Goal: Transaction & Acquisition: Book appointment/travel/reservation

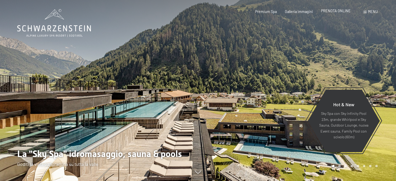
click at [343, 12] on span "PRENOTA ONLINE" at bounding box center [336, 11] width 30 height 4
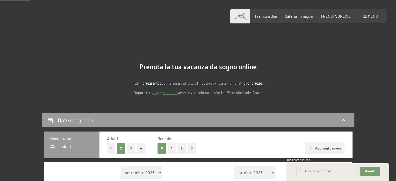
scroll to position [78, 0]
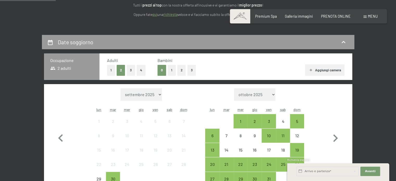
click at [169, 67] on button "1" at bounding box center [171, 70] width 8 height 11
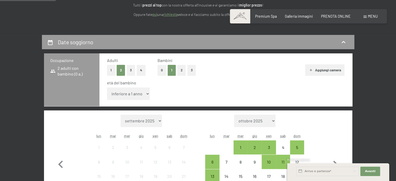
click at [138, 92] on select "inferiore a 1 anno 1 anno 2 anni 3 anni 4 anni 5 anni 6 anni 7 anni 8 anni 9 an…" at bounding box center [128, 93] width 43 height 12
select select "7"
click at [107, 87] on select "inferiore a 1 anno 1 anno 2 anni 3 anni 4 anni 5 anni 6 anni 7 anni 8 anni 9 an…" at bounding box center [128, 93] width 43 height 12
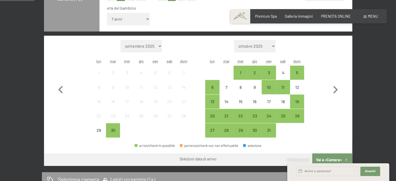
scroll to position [156, 0]
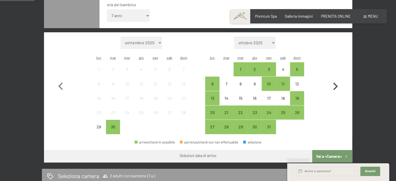
click at [333, 85] on icon "button" at bounding box center [334, 86] width 15 height 15
select select "2025-10-01"
select select "2025-11-01"
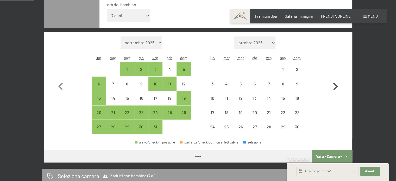
click at [333, 85] on icon "button" at bounding box center [334, 86] width 15 height 15
select select "2025-11-01"
select select "2025-12-01"
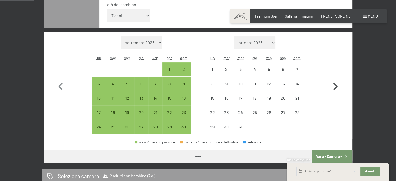
click at [333, 85] on icon "button" at bounding box center [334, 86] width 15 height 15
select select "2025-12-01"
select select "2026-01-01"
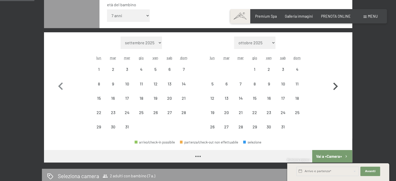
select select "2025-12-01"
select select "2026-01-01"
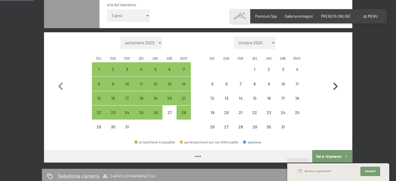
click at [333, 85] on icon "button" at bounding box center [334, 86] width 15 height 15
select select "2026-01-01"
select select "2026-02-01"
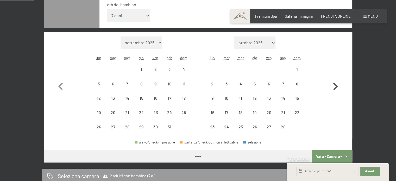
click at [333, 85] on icon "button" at bounding box center [334, 86] width 15 height 15
select select "2026-02-01"
select select "2026-03-01"
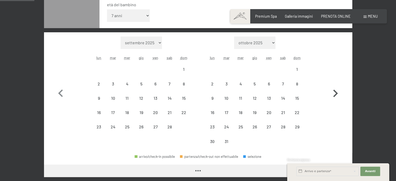
click at [333, 85] on button "button" at bounding box center [334, 92] width 15 height 112
select select "2026-03-01"
select select "2026-04-01"
click at [333, 85] on button "button" at bounding box center [334, 92] width 15 height 112
select select "2026-04-01"
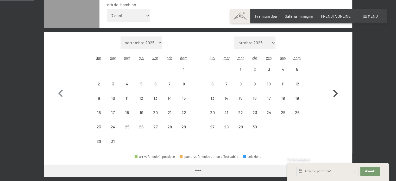
select select "2026-05-01"
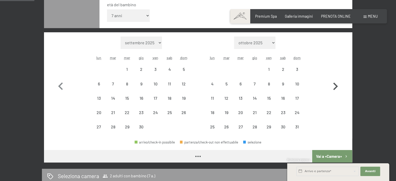
select select "2026-04-01"
select select "2026-05-01"
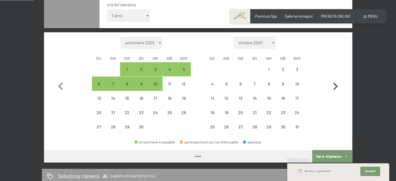
click at [333, 85] on icon "button" at bounding box center [334, 86] width 15 height 15
select select "2026-05-01"
select select "2026-06-01"
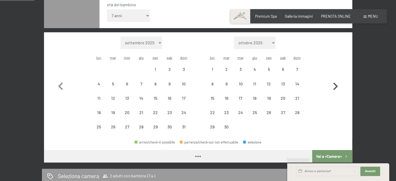
select select "2026-05-01"
select select "2026-06-01"
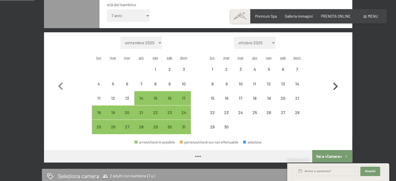
click at [333, 85] on icon "button" at bounding box center [334, 86] width 15 height 15
select select "2026-06-01"
select select "2026-07-01"
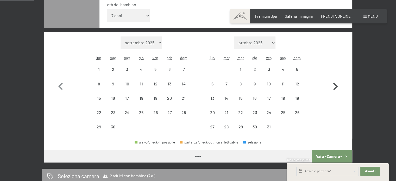
select select "2026-06-01"
select select "2026-07-01"
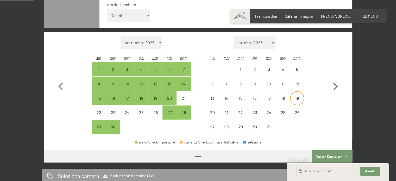
select select "2026-06-01"
select select "2026-07-01"
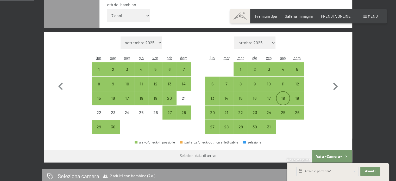
click at [285, 101] on div "18" at bounding box center [282, 102] width 13 height 13
select select "2026-06-01"
select select "2026-07-01"
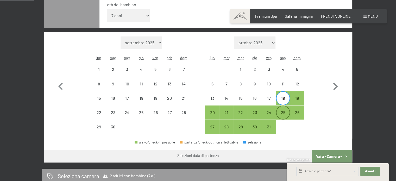
click at [283, 115] on div "25" at bounding box center [282, 116] width 13 height 13
select select "2026-06-01"
select select "2026-07-01"
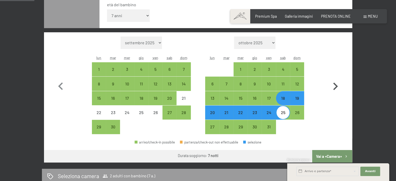
click at [329, 154] on button "Vai a «Camera»" at bounding box center [332, 156] width 40 height 12
select select "2026-06-01"
select select "2026-07-01"
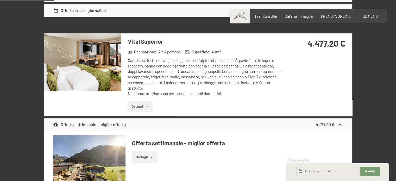
scroll to position [399, 0]
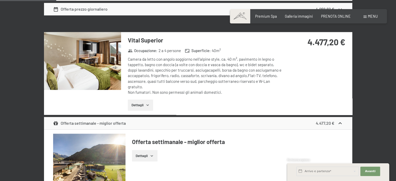
click at [148, 105] on span "Consenso marketing*" at bounding box center [166, 105] width 39 height 5
click at [145, 105] on input "Consenso marketing*" at bounding box center [142, 105] width 5 height 5
checkbox input "false"
click at [142, 104] on button "Dettagli" at bounding box center [140, 104] width 25 height 11
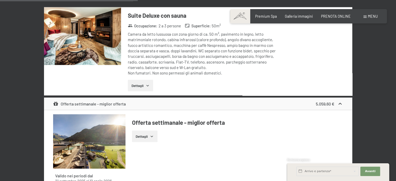
scroll to position [997, 0]
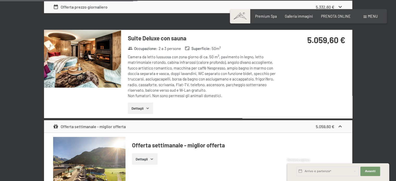
click at [143, 107] on button "Dettagli" at bounding box center [140, 107] width 25 height 11
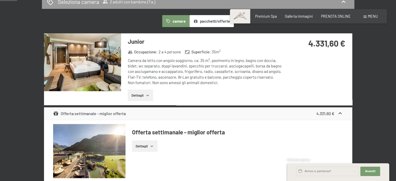
scroll to position [35, 0]
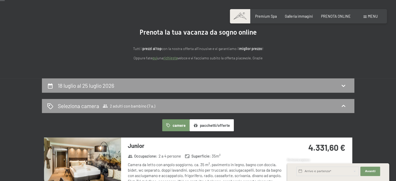
click at [171, 123] on button "camere" at bounding box center [175, 125] width 27 height 12
click at [235, 105] on div "Seleziona camera 2 adulti con bambino (7 a.)" at bounding box center [198, 106] width 302 height 8
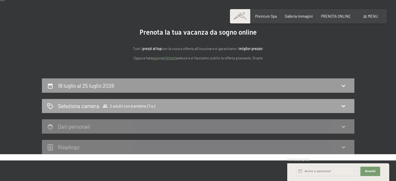
click at [235, 105] on div "Seleziona camera 2 adulti con bambino (7 a.)" at bounding box center [198, 106] width 302 height 8
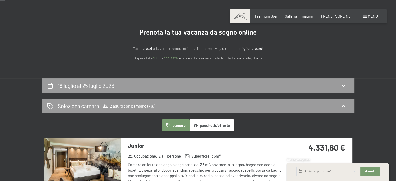
click at [245, 85] on div "18 luglio al 25 luglio 2026" at bounding box center [198, 86] width 302 height 8
select select "7"
select select "2026-06-01"
select select "2026-07-01"
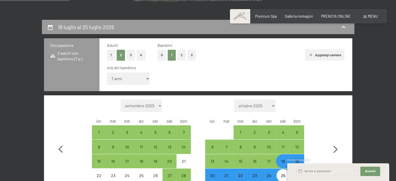
scroll to position [87, 0]
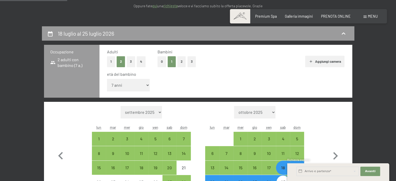
click at [319, 61] on button "Aggiungi camera" at bounding box center [324, 61] width 39 height 11
select select "2026-06-01"
select select "2026-07-01"
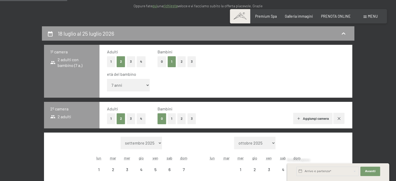
select select "2026-06-01"
select select "2026-07-01"
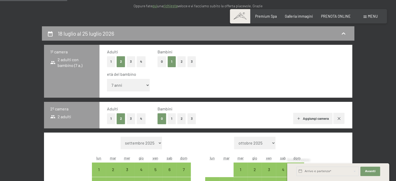
click at [146, 85] on select "inferiore a 1 anno 1 anno 2 anni 3 anni 4 anni 5 anni 6 anni 7 anni 8 anni 9 an…" at bounding box center [128, 85] width 43 height 12
click at [179, 83] on div "età del bambino inferiore a 1 anno 1 anno 2 anni 3 anni 4 anni 5 anni 6 anni 7 …" at bounding box center [225, 82] width 237 height 22
click at [112, 120] on button "1" at bounding box center [111, 118] width 8 height 11
select select "2026-06-01"
select select "2026-07-01"
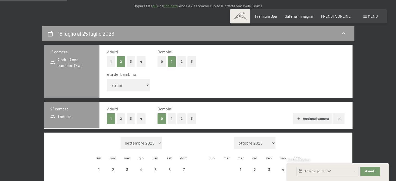
select select "2026-06-01"
select select "2026-07-01"
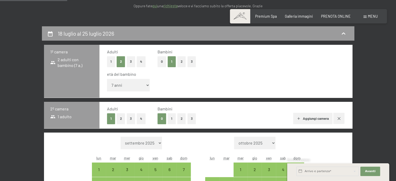
click at [111, 60] on button "1" at bounding box center [111, 61] width 8 height 11
select select "2026-06-01"
select select "2026-07-01"
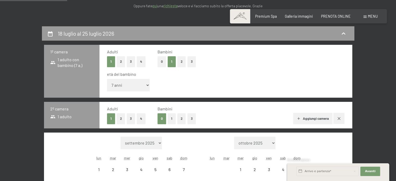
select select "2026-06-01"
select select "2026-07-01"
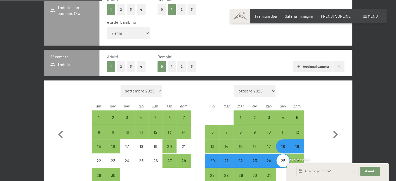
scroll to position [191, 0]
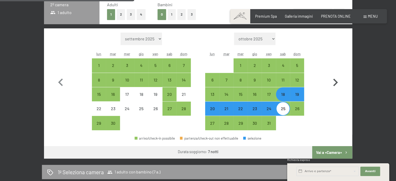
click at [330, 152] on button "Vai a «Camera»" at bounding box center [332, 152] width 40 height 12
select select "2026-06-01"
select select "2026-07-01"
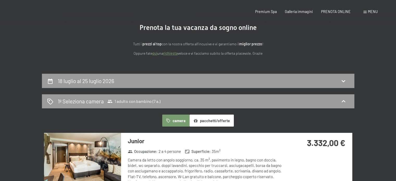
scroll to position [0, 0]
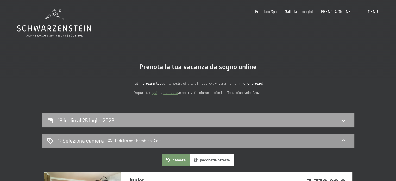
click at [315, 120] on div "18 luglio al 25 luglio 2026" at bounding box center [198, 120] width 302 height 8
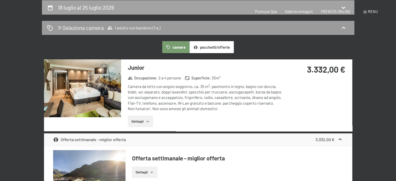
select select "7"
select select "2026-06-01"
select select "2026-07-01"
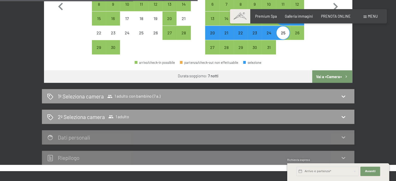
scroll to position [295, 0]
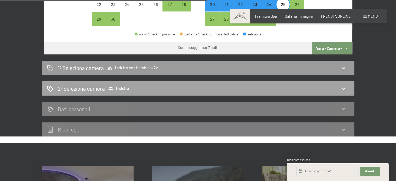
click at [338, 87] on div "2º Seleziona camera 1 adulto" at bounding box center [198, 89] width 302 height 8
select select "2026-06-01"
select select "2026-07-01"
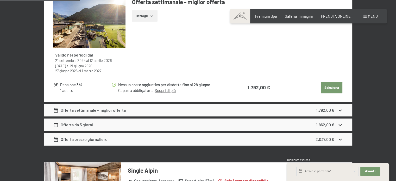
scroll to position [113, 0]
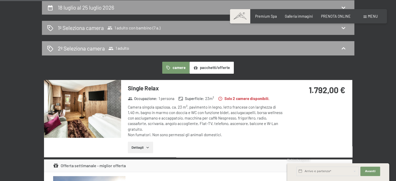
click at [66, 48] on h2 "2º Seleziona camera" at bounding box center [81, 48] width 47 height 8
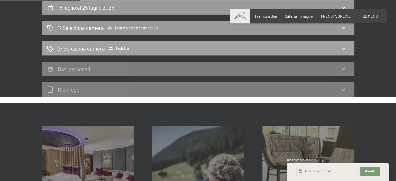
click at [66, 48] on h2 "2º Seleziona camera" at bounding box center [81, 48] width 47 height 8
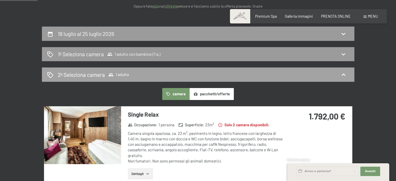
scroll to position [61, 0]
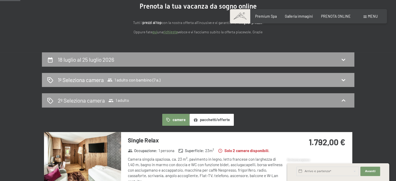
click at [344, 78] on icon at bounding box center [343, 80] width 6 height 6
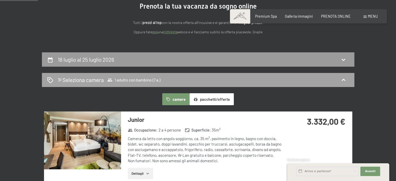
scroll to position [113, 0]
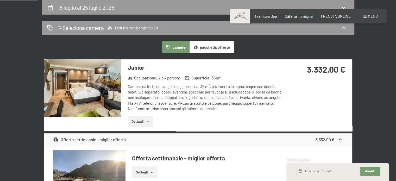
click at [135, 120] on button "Dettagli" at bounding box center [140, 120] width 25 height 11
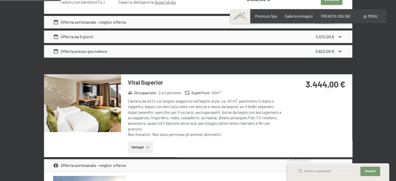
scroll to position [425, 0]
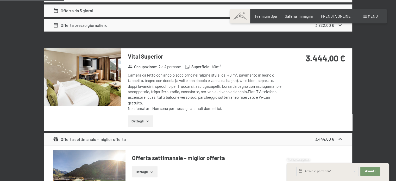
click at [136, 123] on button "Dettagli" at bounding box center [140, 120] width 25 height 11
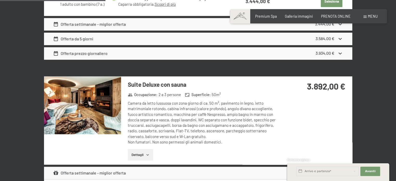
scroll to position [711, 0]
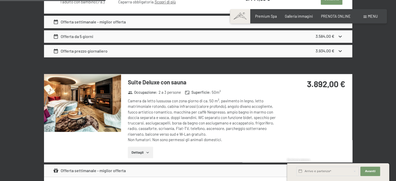
click at [147, 151] on icon "button" at bounding box center [147, 152] width 4 height 4
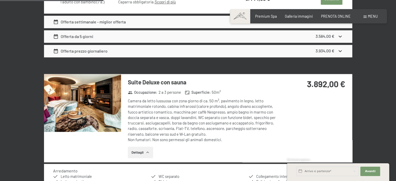
click at [109, 111] on img at bounding box center [82, 103] width 77 height 58
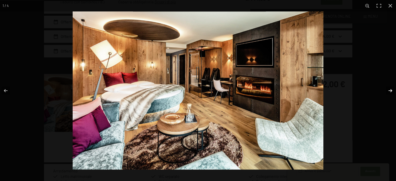
click at [390, 89] on button "button" at bounding box center [386, 91] width 18 height 26
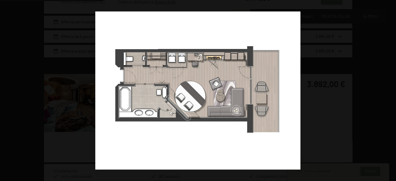
click at [390, 89] on button "button" at bounding box center [386, 91] width 18 height 26
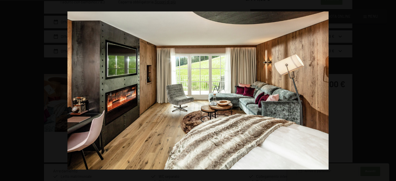
click at [390, 89] on button "button" at bounding box center [386, 91] width 18 height 26
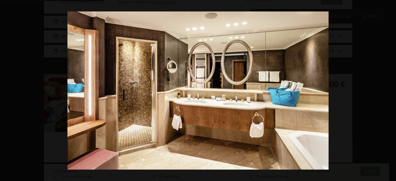
click at [390, 89] on button "button" at bounding box center [386, 91] width 18 height 26
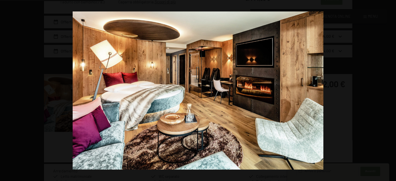
click at [390, 89] on button "button" at bounding box center [386, 91] width 18 height 26
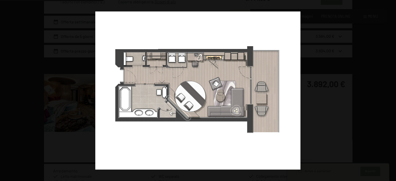
click at [390, 89] on button "button" at bounding box center [386, 91] width 18 height 26
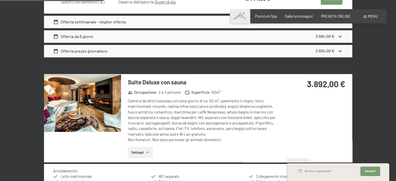
click at [0, 0] on button "button" at bounding box center [0, 0] width 0 height 0
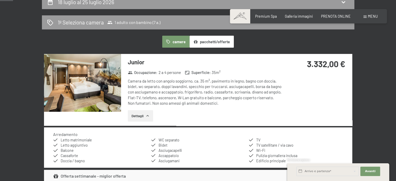
scroll to position [87, 0]
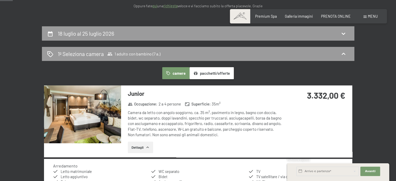
click at [81, 131] on img at bounding box center [82, 114] width 77 height 58
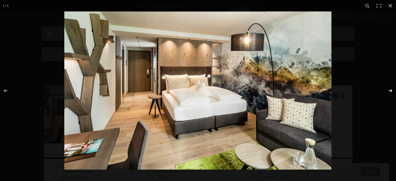
click at [388, 89] on button "button" at bounding box center [386, 91] width 18 height 26
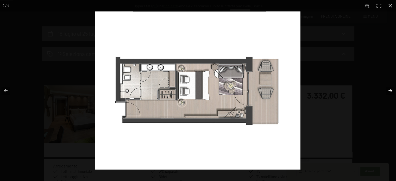
click at [388, 89] on button "button" at bounding box center [386, 91] width 18 height 26
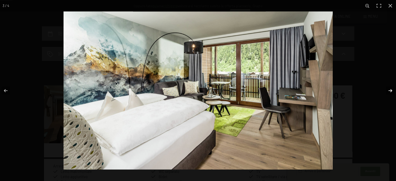
click at [389, 89] on button "button" at bounding box center [386, 91] width 18 height 26
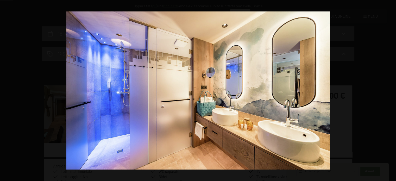
click at [389, 89] on button "button" at bounding box center [386, 91] width 18 height 26
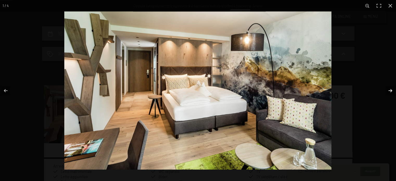
click at [389, 89] on button "button" at bounding box center [386, 91] width 18 height 26
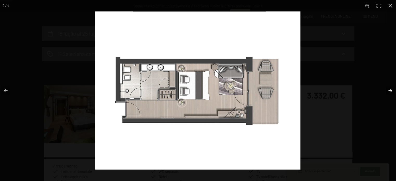
click at [389, 89] on button "button" at bounding box center [386, 91] width 18 height 26
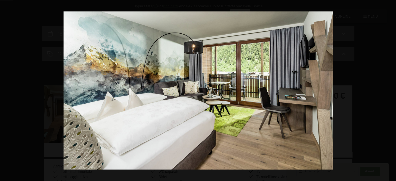
click at [389, 89] on button "button" at bounding box center [386, 91] width 18 height 26
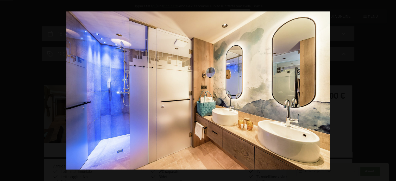
click at [389, 89] on button "button" at bounding box center [386, 91] width 18 height 26
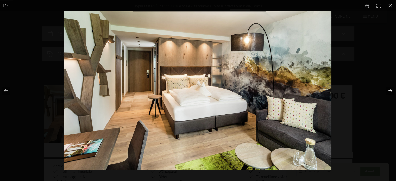
click at [390, 89] on button "button" at bounding box center [386, 91] width 18 height 26
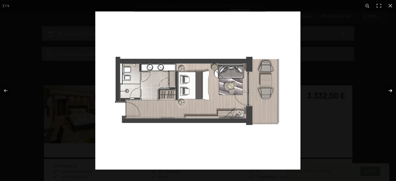
click at [390, 89] on button "button" at bounding box center [386, 91] width 18 height 26
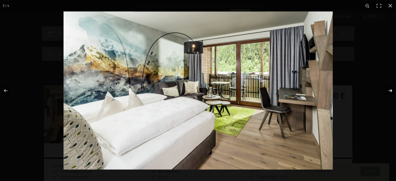
click at [390, 89] on button "button" at bounding box center [386, 91] width 18 height 26
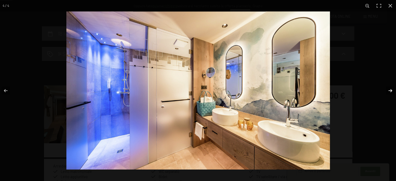
click at [390, 90] on button "button" at bounding box center [386, 91] width 18 height 26
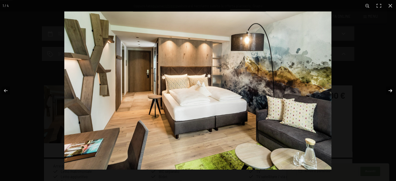
click at [390, 90] on button "button" at bounding box center [386, 91] width 18 height 26
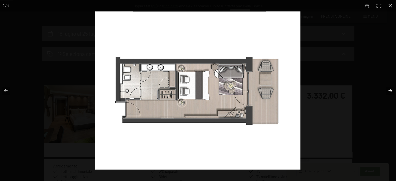
click at [390, 90] on button "button" at bounding box center [386, 91] width 18 height 26
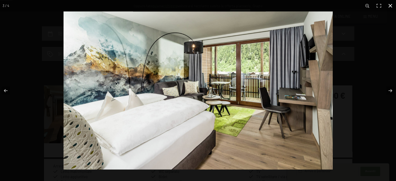
click at [391, 5] on button "button" at bounding box center [389, 5] width 11 height 11
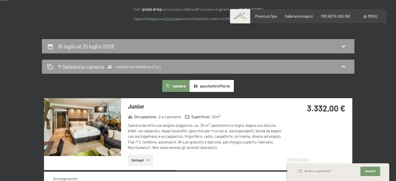
scroll to position [52, 0]
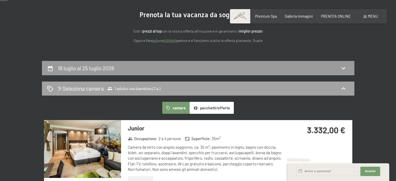
click at [342, 86] on icon at bounding box center [343, 88] width 6 height 6
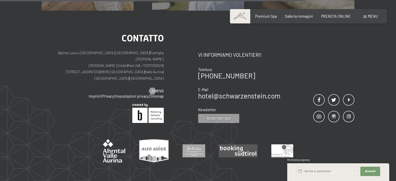
scroll to position [364, 0]
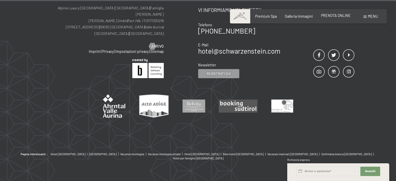
click at [339, 16] on span "PRENOTA ONLINE" at bounding box center [336, 15] width 30 height 4
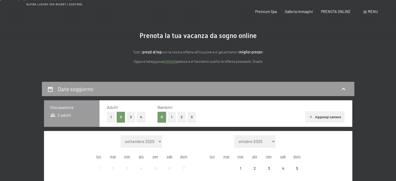
scroll to position [78, 0]
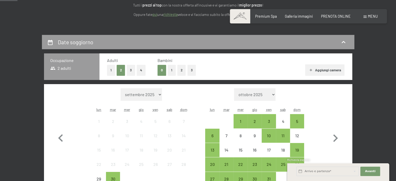
click at [169, 71] on button "1" at bounding box center [171, 70] width 8 height 11
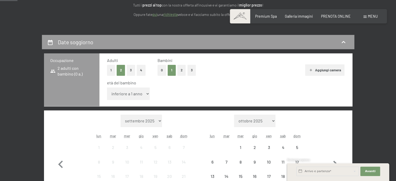
click at [131, 93] on select "inferiore a 1 anno 1 anno 2 anni 3 anni 4 anni 5 anni 6 anni 7 anni 8 anni 9 an…" at bounding box center [128, 93] width 43 height 12
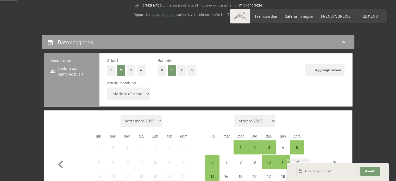
select select "7"
click at [107, 87] on select "inferiore a 1 anno 1 anno 2 anni 3 anni 4 anni 5 anni 6 anni 7 anni 8 anni 9 an…" at bounding box center [128, 93] width 43 height 12
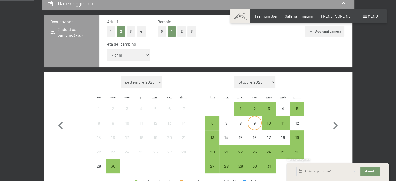
scroll to position [156, 0]
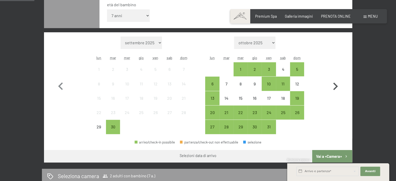
click at [334, 87] on icon "button" at bounding box center [334, 86] width 15 height 15
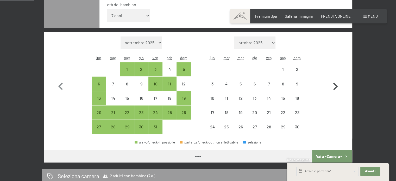
click at [334, 87] on icon "button" at bounding box center [334, 86] width 15 height 15
select select "2025-11-01"
select select "2025-12-01"
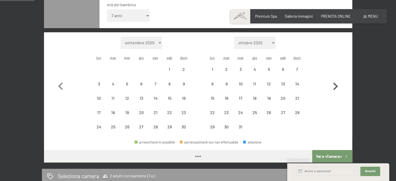
click at [334, 87] on icon "button" at bounding box center [334, 86] width 15 height 15
click at [334, 86] on icon "button" at bounding box center [334, 86] width 15 height 15
select select "2026-01-01"
select select "2026-02-01"
click at [334, 86] on icon "button" at bounding box center [334, 86] width 15 height 15
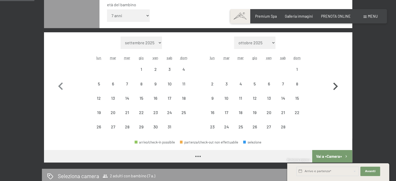
select select "2026-02-01"
select select "2026-03-01"
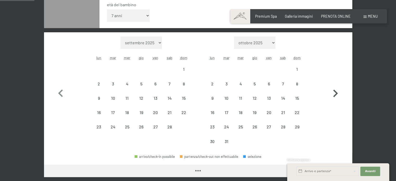
click at [334, 86] on icon "button" at bounding box center [334, 93] width 15 height 15
select select "2026-03-01"
select select "2026-04-01"
click at [334, 86] on icon "button" at bounding box center [334, 93] width 15 height 15
select select "2026-04-01"
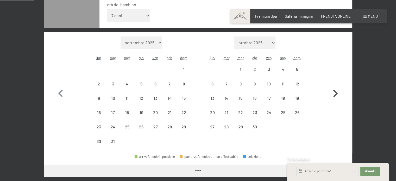
select select "2026-05-01"
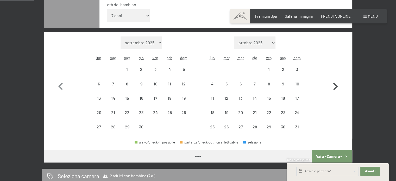
select select "2026-04-01"
select select "2026-05-01"
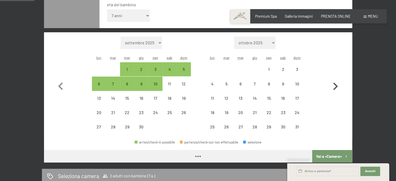
click at [334, 86] on icon "button" at bounding box center [334, 86] width 15 height 15
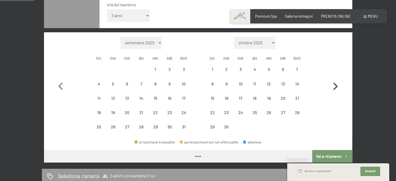
select select "2026-05-01"
select select "2026-06-01"
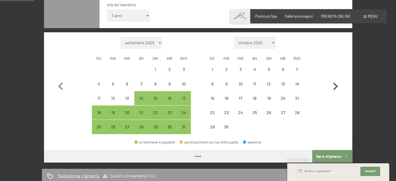
click at [334, 86] on icon "button" at bounding box center [334, 86] width 15 height 15
select select "2026-06-01"
select select "2026-07-01"
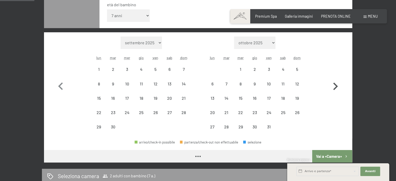
select select "2026-06-01"
select select "2026-07-01"
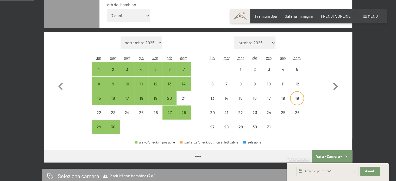
select select "2026-06-01"
select select "2026-07-01"
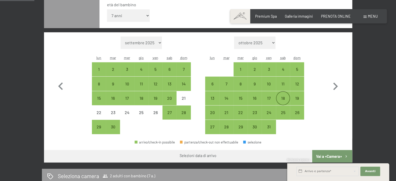
click at [283, 98] on div "18" at bounding box center [282, 102] width 13 height 13
select select "2026-06-01"
select select "2026-07-01"
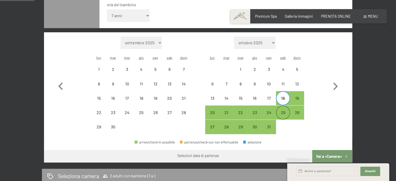
click at [283, 111] on div "25" at bounding box center [282, 116] width 13 height 13
select select "2026-06-01"
select select "2026-07-01"
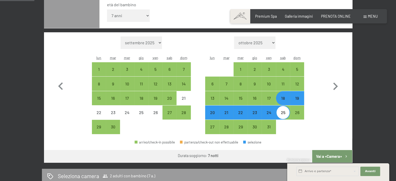
click at [325, 154] on button "Vai a «Camera»" at bounding box center [332, 156] width 40 height 12
select select "2026-06-01"
select select "2026-07-01"
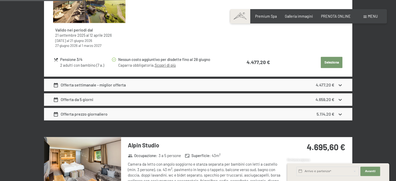
scroll to position [607, 0]
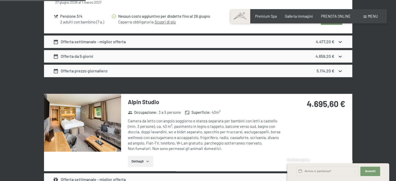
click at [88, 127] on img at bounding box center [82, 123] width 77 height 58
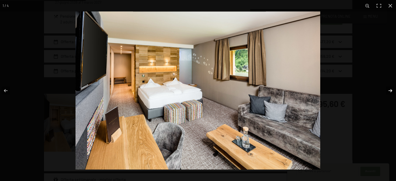
click at [389, 91] on button "button" at bounding box center [386, 91] width 18 height 26
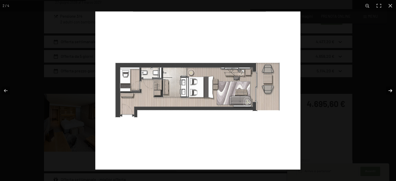
click at [389, 90] on button "button" at bounding box center [386, 91] width 18 height 26
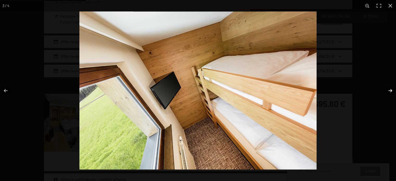
click at [389, 91] on button "button" at bounding box center [386, 91] width 18 height 26
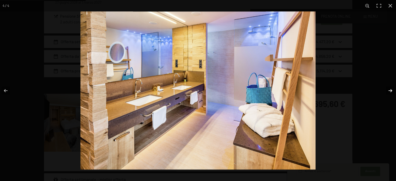
click at [390, 91] on button "button" at bounding box center [386, 91] width 18 height 26
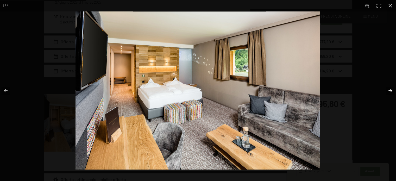
click at [390, 91] on button "button" at bounding box center [386, 91] width 18 height 26
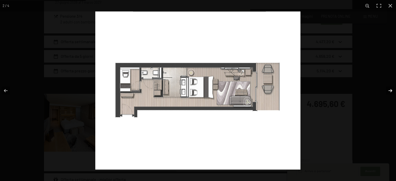
click at [390, 91] on button "button" at bounding box center [386, 91] width 18 height 26
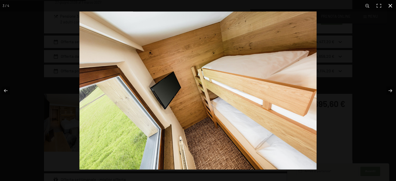
click at [390, 6] on button "button" at bounding box center [389, 5] width 11 height 11
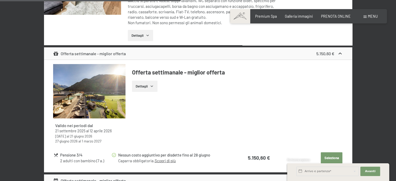
scroll to position [1179, 0]
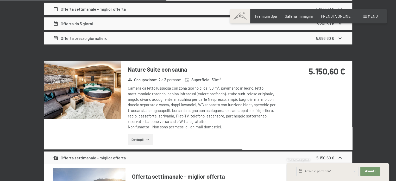
click at [93, 86] on img at bounding box center [82, 90] width 77 height 58
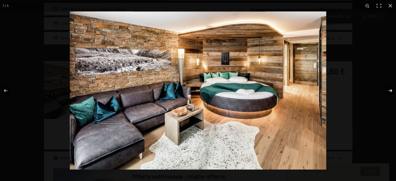
click at [391, 90] on button "button" at bounding box center [386, 91] width 18 height 26
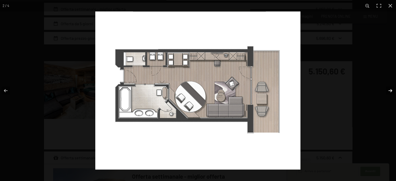
click at [391, 90] on button "button" at bounding box center [386, 91] width 18 height 26
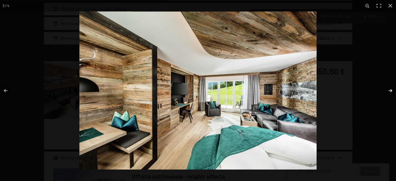
click at [390, 90] on button "button" at bounding box center [386, 91] width 18 height 26
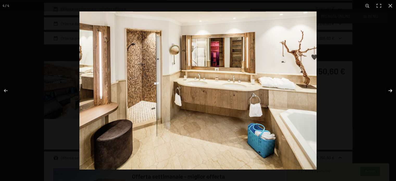
click at [390, 90] on button "button" at bounding box center [386, 91] width 18 height 26
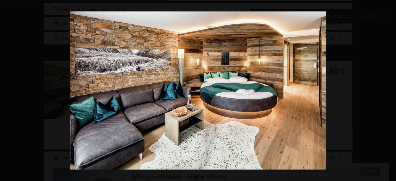
click at [390, 90] on button "button" at bounding box center [386, 91] width 18 height 26
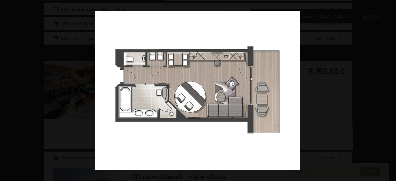
click at [390, 90] on button "button" at bounding box center [386, 91] width 18 height 26
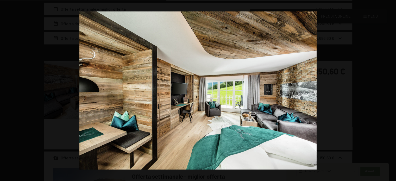
click at [390, 90] on button "button" at bounding box center [386, 91] width 18 height 26
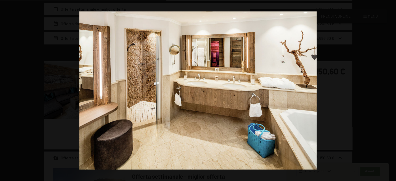
click at [390, 90] on button "button" at bounding box center [386, 91] width 18 height 26
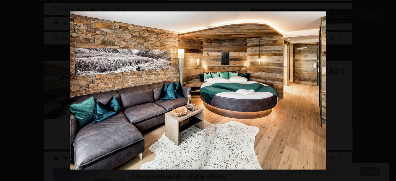
click at [390, 90] on button "button" at bounding box center [386, 91] width 18 height 26
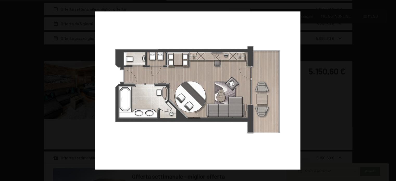
click at [390, 90] on button "button" at bounding box center [386, 91] width 18 height 26
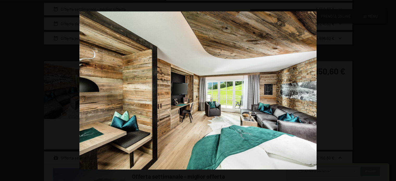
click at [390, 90] on button "button" at bounding box center [386, 91] width 18 height 26
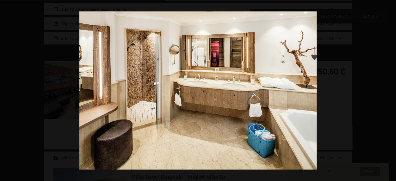
click at [390, 90] on button "button" at bounding box center [386, 91] width 18 height 26
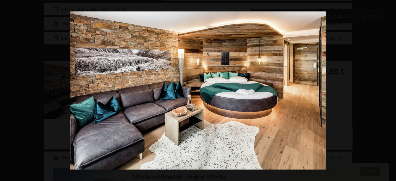
click at [390, 90] on button "button" at bounding box center [386, 91] width 18 height 26
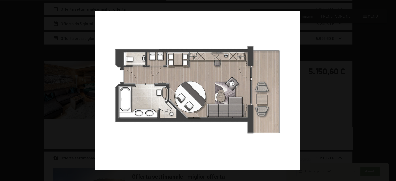
click at [390, 90] on button "button" at bounding box center [386, 91] width 18 height 26
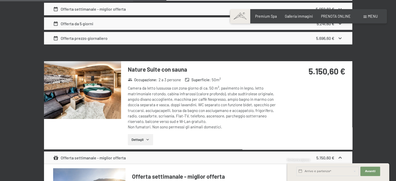
click at [0, 0] on button "button" at bounding box center [0, 0] width 0 height 0
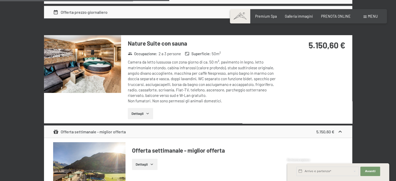
scroll to position [1075, 0]
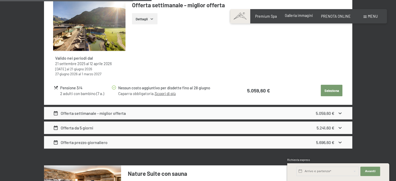
click at [303, 16] on span "Galleria immagini" at bounding box center [299, 15] width 28 height 4
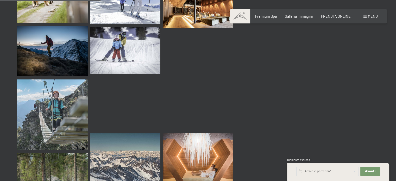
scroll to position [1430, 0]
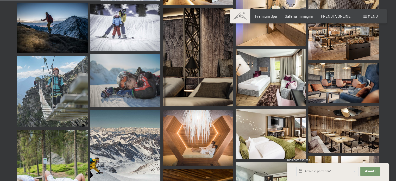
click at [268, 125] on img at bounding box center [270, 134] width 70 height 50
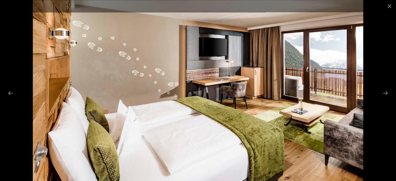
scroll to position [1587, 0]
click at [385, 90] on button "Next slide" at bounding box center [384, 93] width 11 height 10
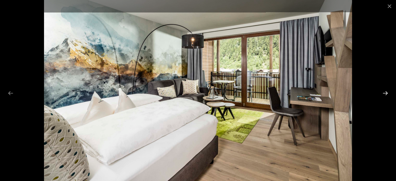
click at [385, 90] on button "Next slide" at bounding box center [384, 93] width 11 height 10
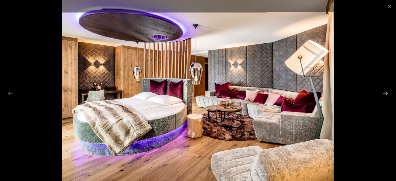
click at [385, 90] on button "Next slide" at bounding box center [384, 93] width 11 height 10
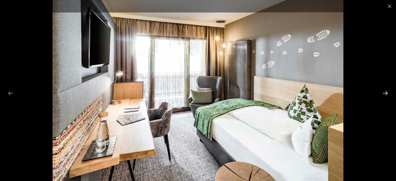
click at [385, 90] on button "Next slide" at bounding box center [384, 93] width 11 height 10
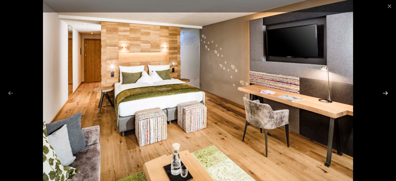
click at [385, 90] on button "Next slide" at bounding box center [384, 93] width 11 height 10
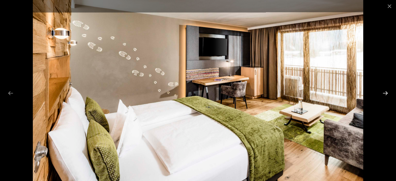
click at [385, 90] on button "Next slide" at bounding box center [384, 93] width 11 height 10
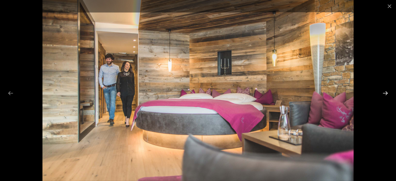
click at [385, 90] on button "Next slide" at bounding box center [384, 93] width 11 height 10
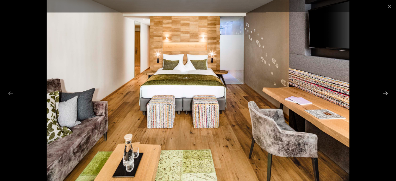
click at [385, 90] on button "Next slide" at bounding box center [384, 93] width 11 height 10
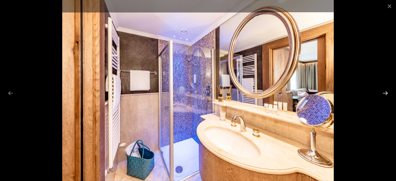
click at [385, 90] on button "Next slide" at bounding box center [384, 93] width 11 height 10
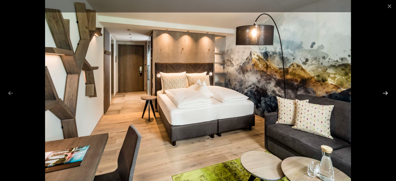
click at [385, 90] on button "Next slide" at bounding box center [384, 93] width 11 height 10
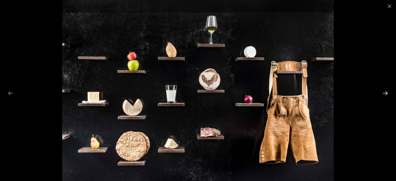
click at [385, 90] on button "Next slide" at bounding box center [384, 93] width 11 height 10
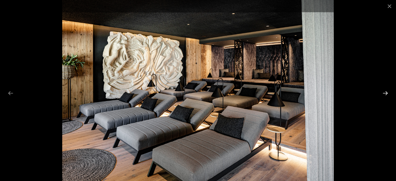
click at [385, 90] on button "Next slide" at bounding box center [384, 93] width 11 height 10
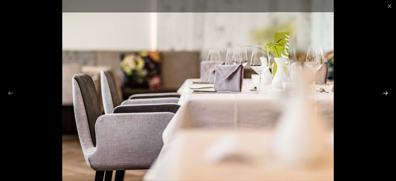
click at [385, 90] on button "Next slide" at bounding box center [384, 93] width 11 height 10
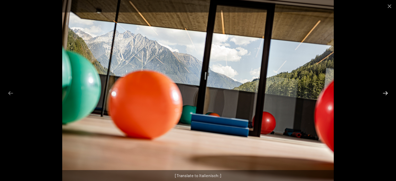
click at [385, 90] on button "Next slide" at bounding box center [384, 93] width 11 height 10
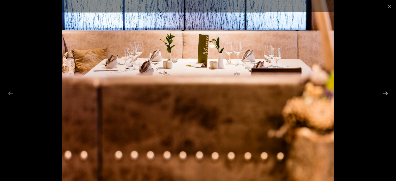
click at [385, 90] on button "Next slide" at bounding box center [384, 93] width 11 height 10
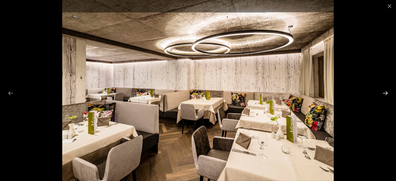
click at [385, 90] on button "Next slide" at bounding box center [384, 93] width 11 height 10
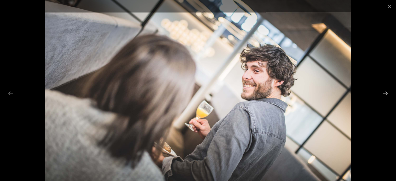
click at [385, 90] on button "Next slide" at bounding box center [384, 93] width 11 height 10
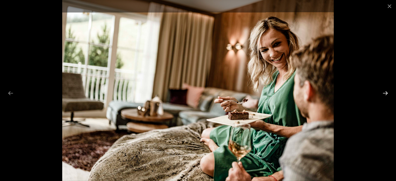
click at [384, 91] on button "Next slide" at bounding box center [384, 93] width 11 height 10
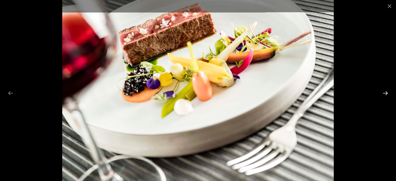
click at [384, 91] on button "Next slide" at bounding box center [384, 93] width 11 height 10
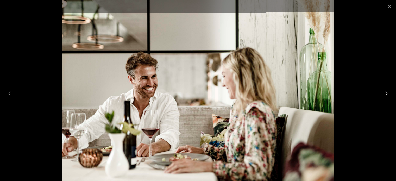
click at [384, 91] on button "Next slide" at bounding box center [384, 93] width 11 height 10
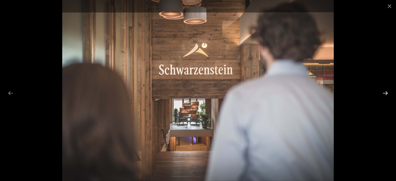
click at [384, 91] on button "Next slide" at bounding box center [384, 93] width 11 height 10
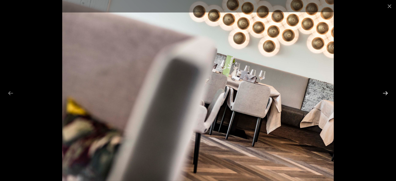
click at [384, 91] on button "Next slide" at bounding box center [384, 93] width 11 height 10
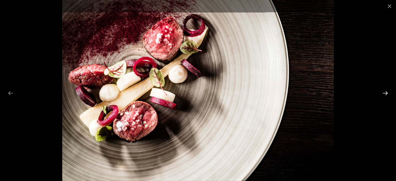
click at [384, 91] on button "Next slide" at bounding box center [384, 93] width 11 height 10
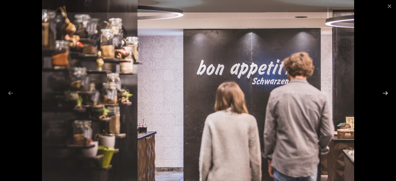
click at [384, 91] on button "Next slide" at bounding box center [384, 93] width 11 height 10
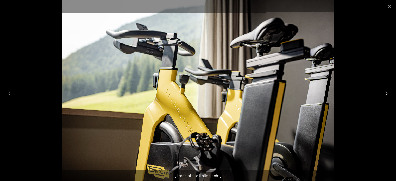
click at [384, 91] on button "Next slide" at bounding box center [384, 93] width 11 height 10
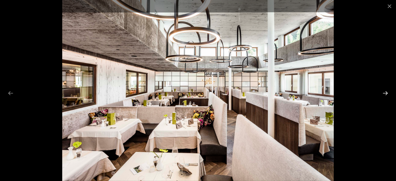
click at [384, 91] on button "Next slide" at bounding box center [384, 93] width 11 height 10
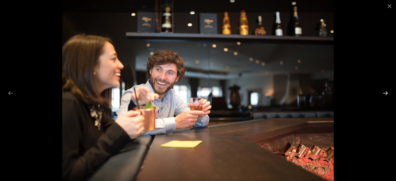
click at [384, 91] on button "Next slide" at bounding box center [384, 93] width 11 height 10
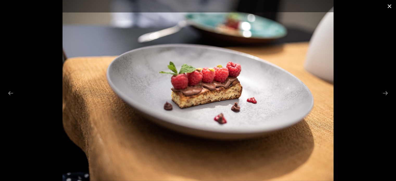
click at [388, 6] on button "Close gallery" at bounding box center [389, 6] width 13 height 12
